Goal: Use online tool/utility: Utilize a website feature to perform a specific function

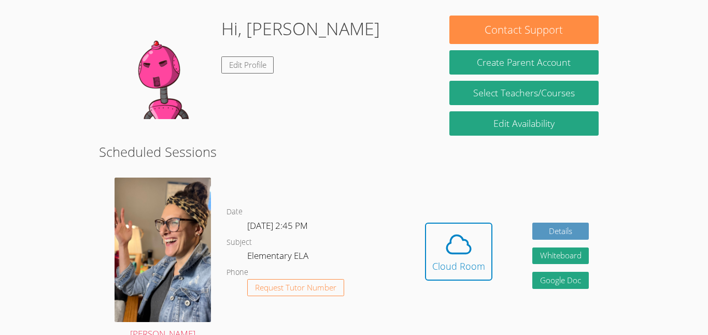
scroll to position [147, 0]
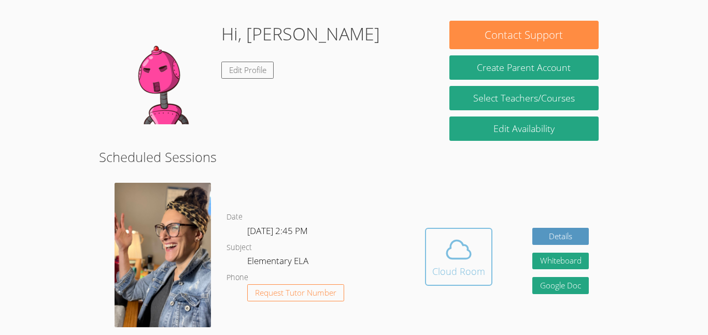
click at [451, 276] on div "Cloud Room" at bounding box center [458, 271] width 53 height 15
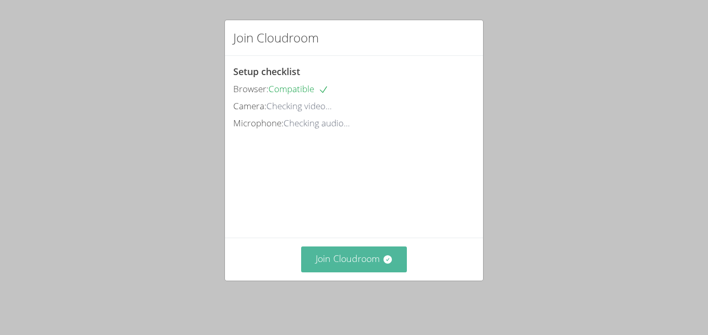
click at [321, 260] on button "Join Cloudroom" at bounding box center [354, 259] width 106 height 25
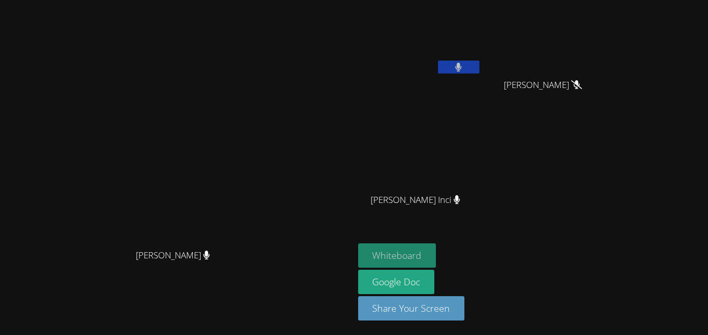
click at [436, 257] on button "Whiteboard" at bounding box center [397, 256] width 78 height 24
click at [454, 165] on video at bounding box center [419, 153] width 123 height 69
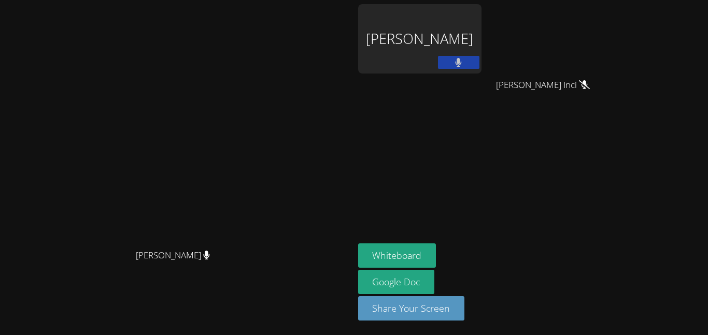
click at [254, 93] on video at bounding box center [176, 147] width 155 height 194
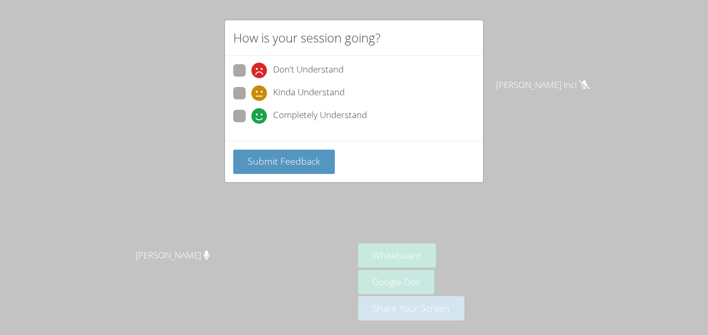
click at [251, 124] on span at bounding box center [251, 124] width 0 height 0
click at [251, 117] on input "Completely Understand" at bounding box center [255, 114] width 9 height 9
radio input "true"
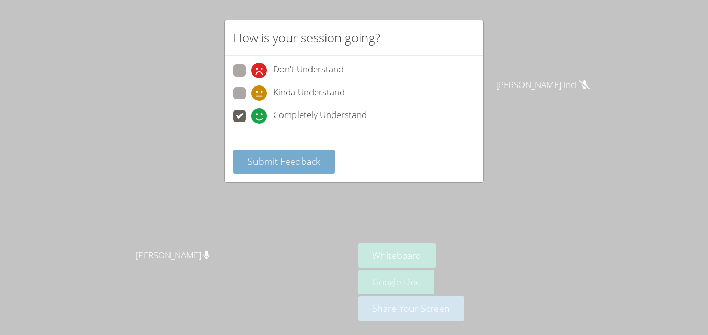
click at [283, 155] on span "Submit Feedback" at bounding box center [284, 161] width 73 height 12
